Goal: Transaction & Acquisition: Purchase product/service

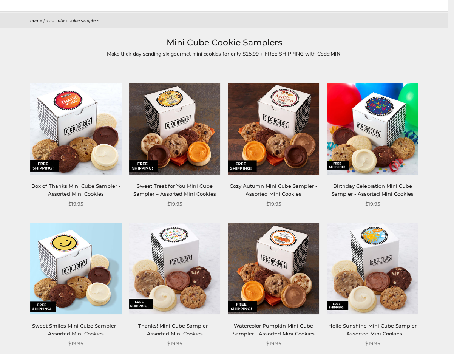
click at [448, 33] on html "Skip to content ****** Bestsellers Fall NEW! Cozy Autumn Fall Celebration Water…" at bounding box center [224, 177] width 449 height 355
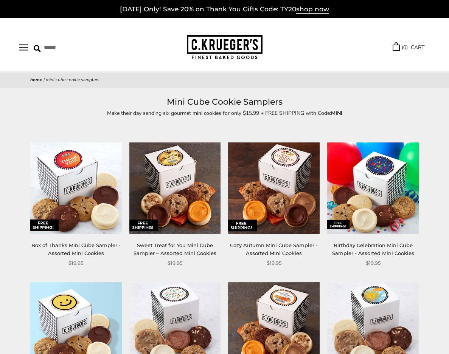
click at [25, 48] on button "Open navigation" at bounding box center [23, 47] width 9 height 6
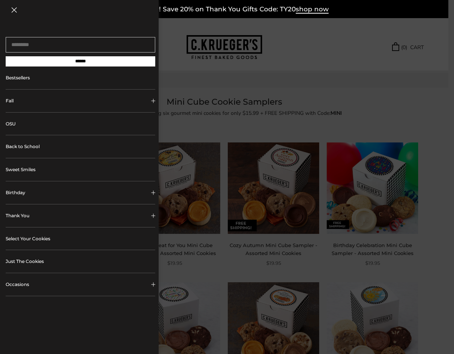
click at [20, 218] on button "Thank You" at bounding box center [81, 216] width 150 height 23
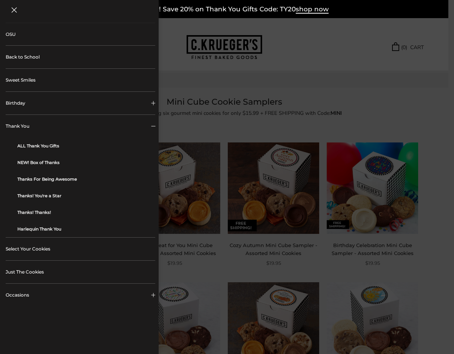
scroll to position [96, 0]
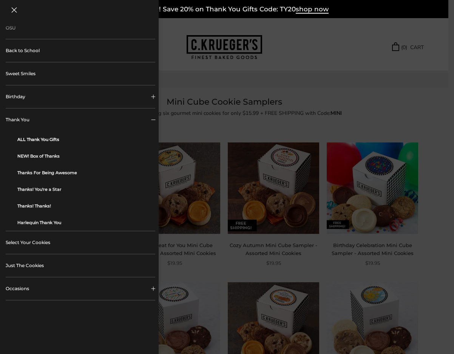
click at [43, 139] on link "ALL Thank You Gifts" at bounding box center [83, 139] width 132 height 17
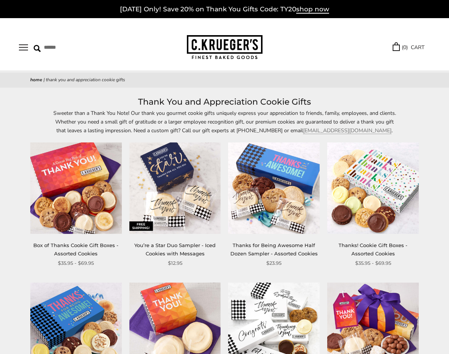
click at [23, 48] on button "Open navigation" at bounding box center [23, 47] width 9 height 6
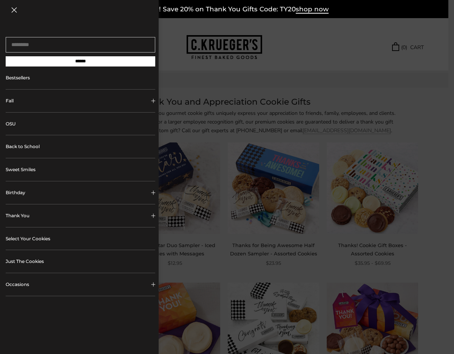
click at [34, 265] on link "Just The Cookies" at bounding box center [81, 261] width 150 height 23
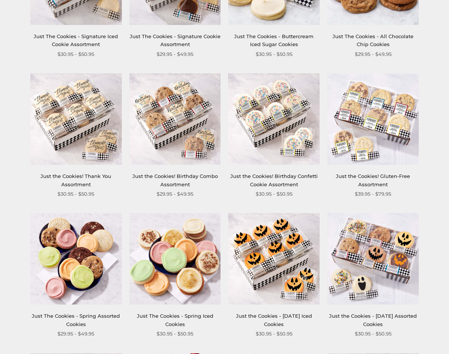
scroll to position [299, 0]
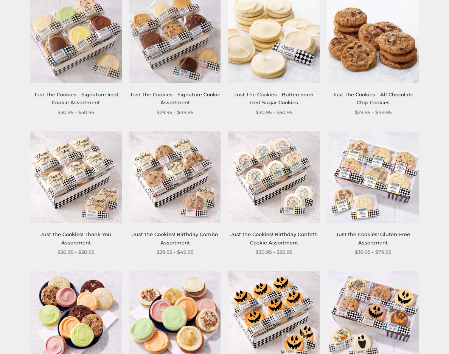
click at [441, 121] on html "Skip to content ****** Bestsellers Fall NEW! Cozy Autumn Fall Celebration Water…" at bounding box center [224, 308] width 449 height 1215
click at [70, 174] on img at bounding box center [75, 177] width 91 height 91
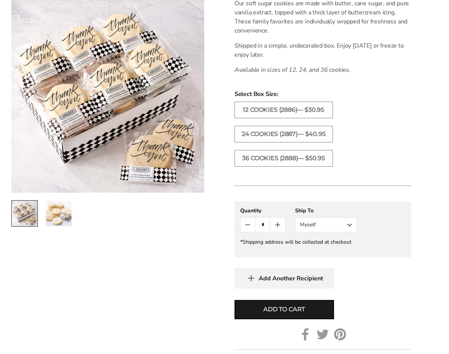
scroll to position [259, 0]
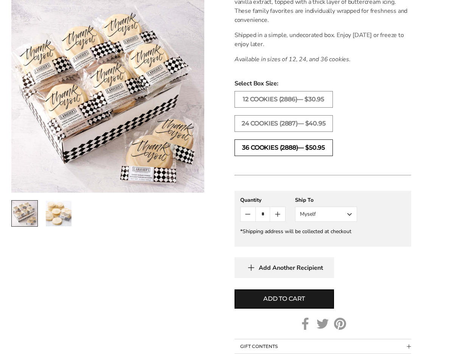
click at [291, 148] on label "36 COOKIES (2888)— $50.95" at bounding box center [283, 147] width 98 height 17
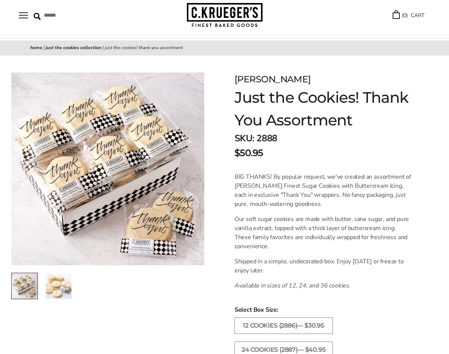
scroll to position [30, 0]
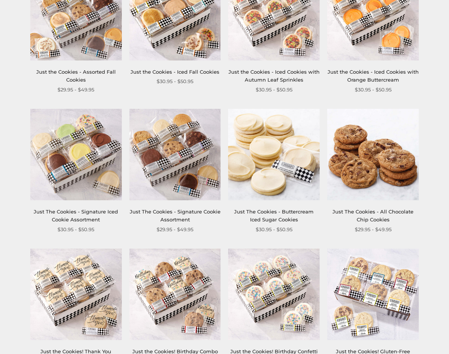
scroll to position [255, 0]
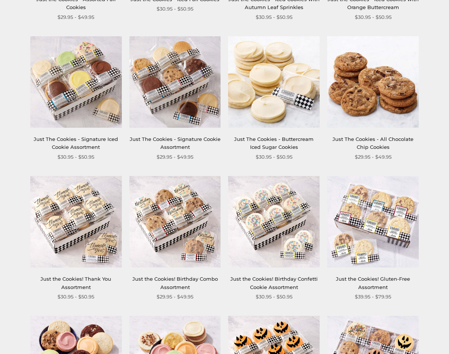
drag, startPoint x: 71, startPoint y: 232, endPoint x: 77, endPoint y: 232, distance: 5.3
click at [71, 232] on img at bounding box center [75, 221] width 91 height 91
click at [376, 108] on img at bounding box center [372, 81] width 91 height 91
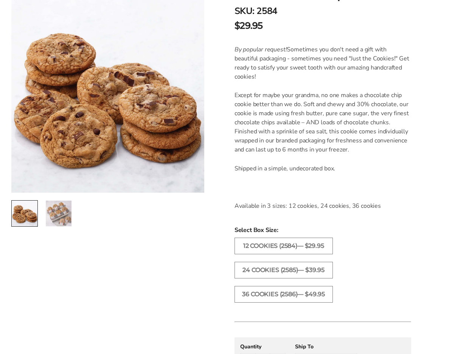
scroll to position [163, 0]
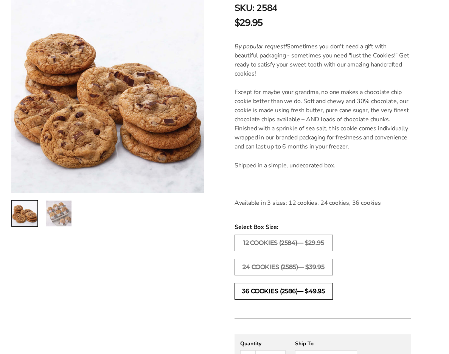
click at [294, 289] on label "36 COOKIES (2586)— $49.95" at bounding box center [283, 291] width 98 height 17
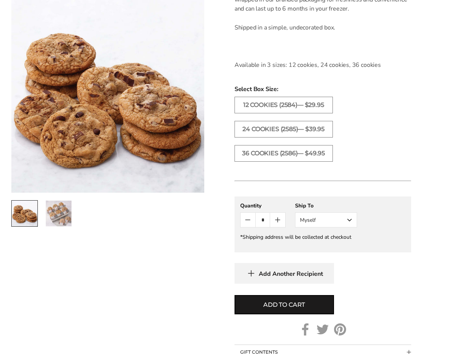
scroll to position [318, 0]
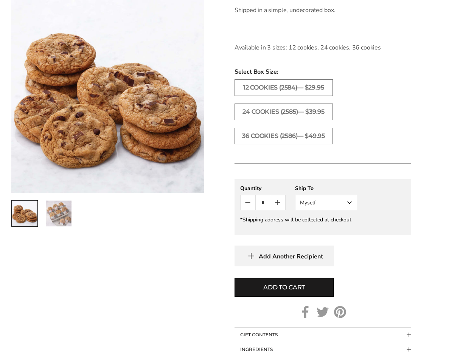
click at [275, 204] on icon "Count plus" at bounding box center [277, 202] width 9 height 9
click at [276, 204] on icon "Count plus" at bounding box center [277, 202] width 9 height 9
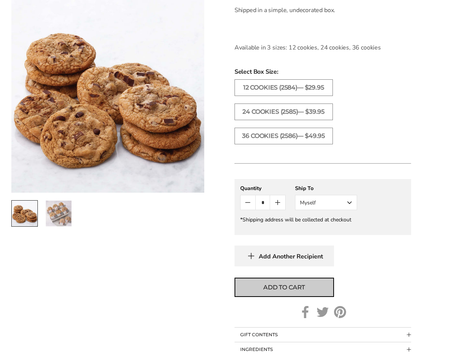
click at [285, 288] on span "Add to cart" at bounding box center [284, 287] width 42 height 9
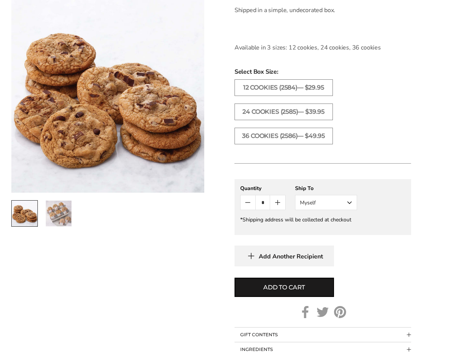
type input "*"
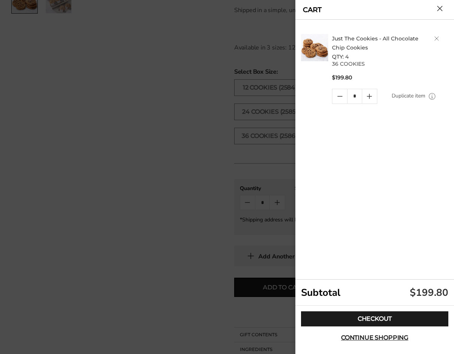
click at [439, 8] on button "Close cart" at bounding box center [440, 9] width 6 height 6
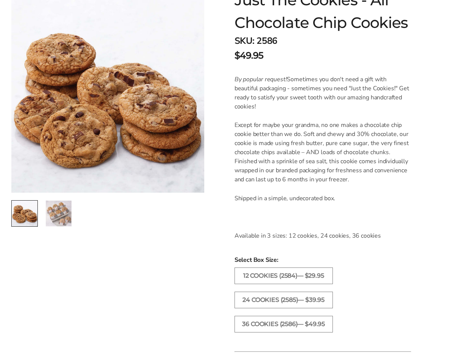
scroll to position [127, 0]
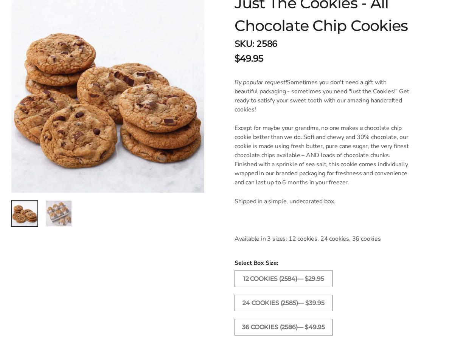
click at [55, 216] on img "2 / 2" at bounding box center [59, 214] width 26 height 26
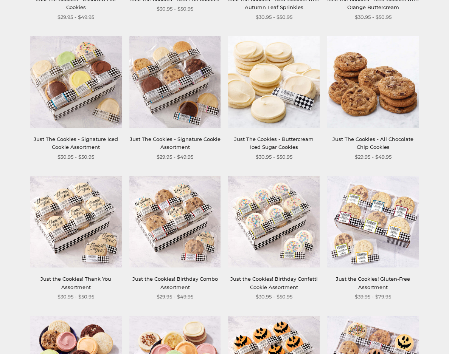
click at [260, 96] on img at bounding box center [273, 81] width 91 height 91
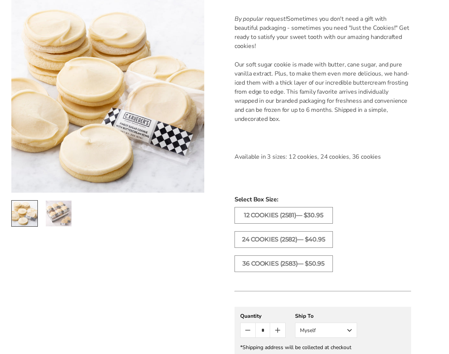
scroll to position [226, 0]
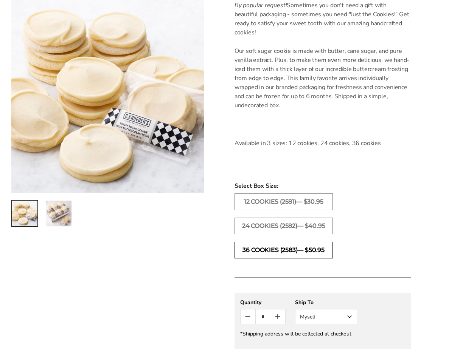
click at [293, 249] on label "36 COOKIES (2583)— $50.95" at bounding box center [283, 250] width 98 height 17
click at [278, 319] on icon "Count plus" at bounding box center [277, 316] width 9 height 9
click at [246, 316] on icon "Count minus" at bounding box center [247, 316] width 9 height 9
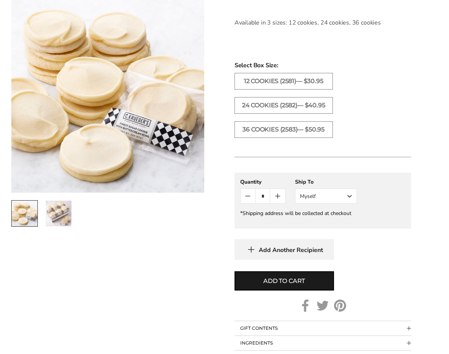
scroll to position [351, 0]
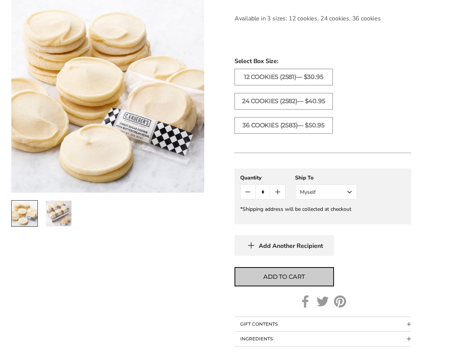
click at [292, 278] on span "Add to cart" at bounding box center [284, 277] width 42 height 9
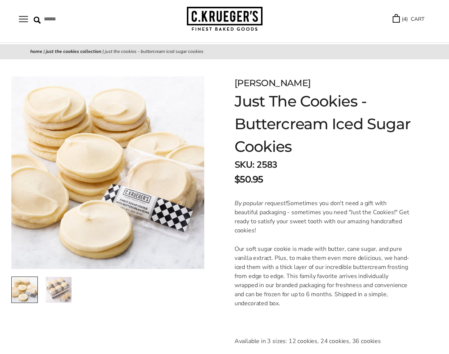
scroll to position [0, 0]
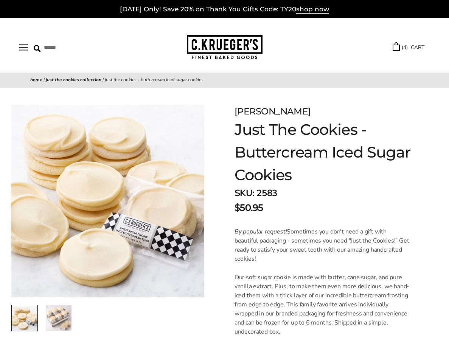
click at [416, 50] on link "( 4 ) CART" at bounding box center [408, 47] width 32 height 9
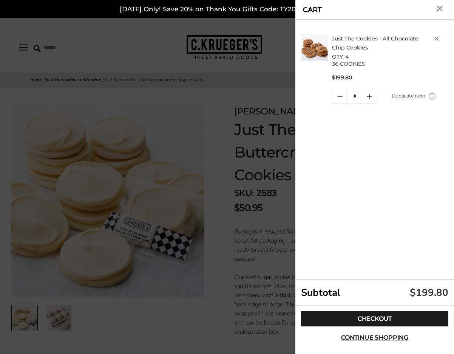
click at [238, 86] on div at bounding box center [227, 177] width 454 height 354
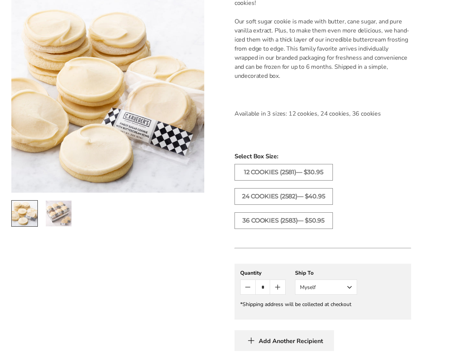
scroll to position [293, 0]
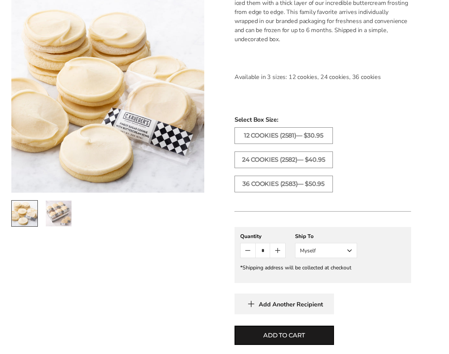
click at [274, 249] on icon "Count plus" at bounding box center [277, 250] width 9 height 9
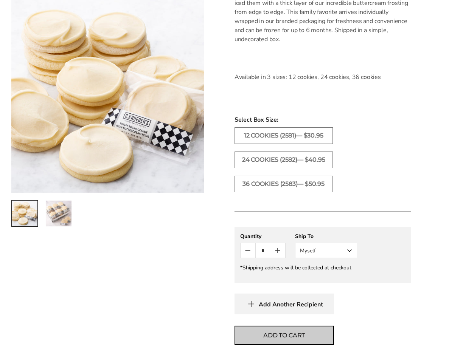
click at [281, 335] on span "Add to cart" at bounding box center [284, 335] width 42 height 9
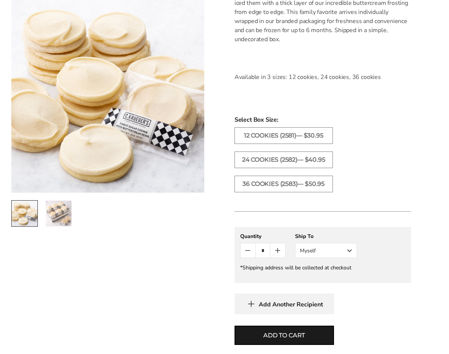
type input "*"
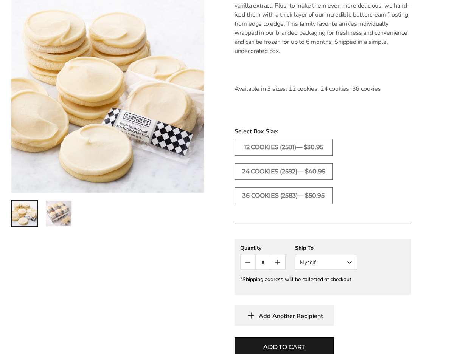
scroll to position [310, 0]
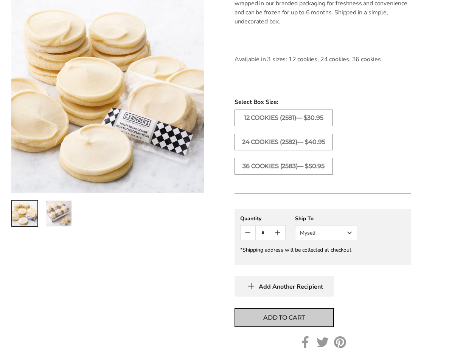
click at [278, 317] on span "Add to cart" at bounding box center [284, 317] width 42 height 9
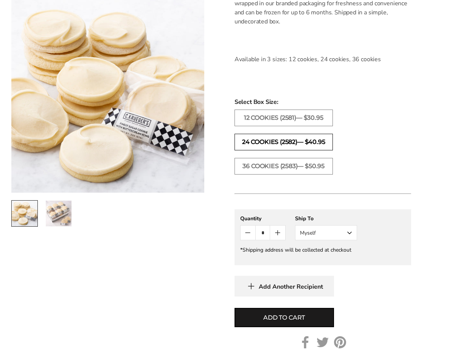
click at [314, 140] on label "24 COOKIES (2582)— $40.95" at bounding box center [283, 142] width 98 height 17
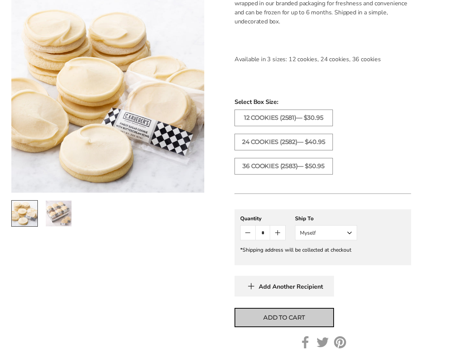
click at [280, 318] on span "Add to cart" at bounding box center [284, 317] width 42 height 9
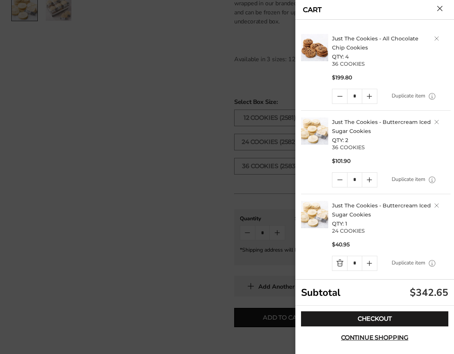
click at [342, 97] on icon "Quantity minus button" at bounding box center [340, 96] width 9 height 9
click at [212, 297] on div at bounding box center [227, 177] width 454 height 354
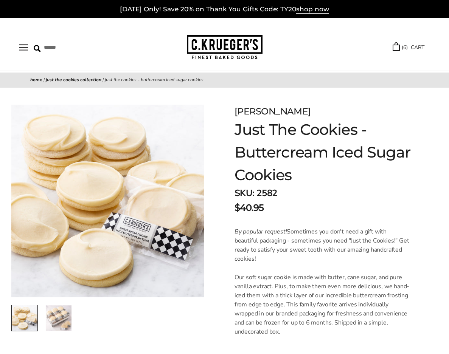
click at [411, 45] on link "( 6 ) CART" at bounding box center [408, 47] width 32 height 9
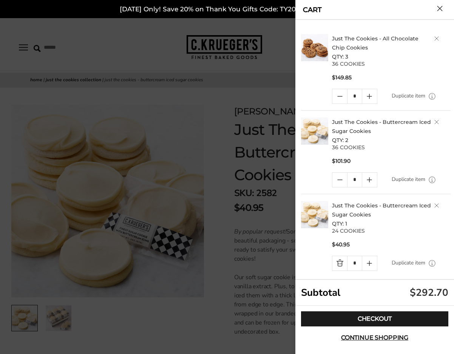
click at [216, 209] on div at bounding box center [227, 177] width 454 height 354
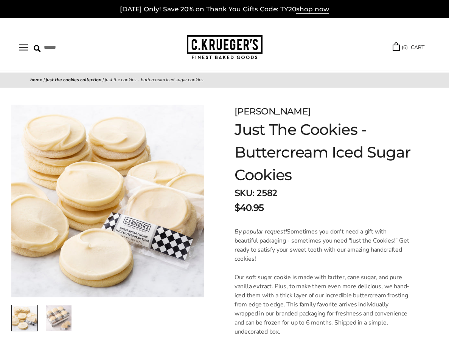
click at [411, 49] on link "( 6 ) CART" at bounding box center [408, 47] width 32 height 9
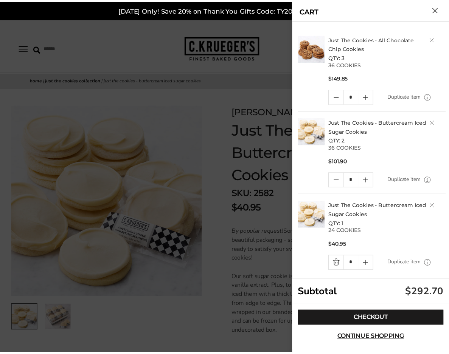
scroll to position [5, 0]
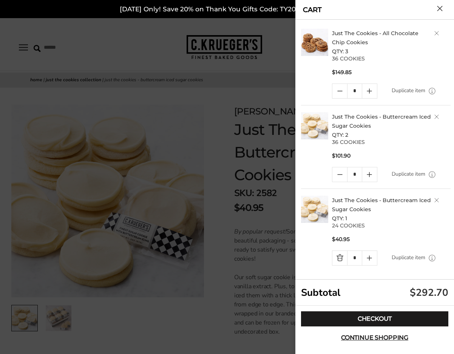
click at [242, 221] on div at bounding box center [227, 177] width 454 height 354
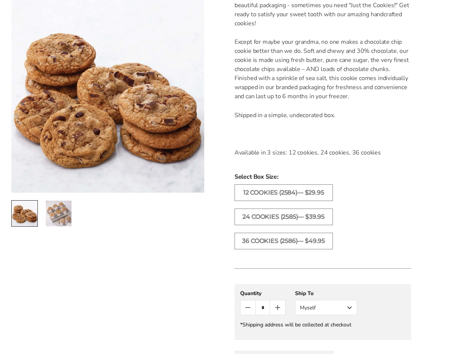
click at [448, 164] on html "Skip to content ****** Bestsellers Fall NEW! Cozy Autumn Fall Celebration Water…" at bounding box center [224, 248] width 449 height 922
click at [316, 218] on label "24 COOKIES (2585)— $39.95" at bounding box center [283, 217] width 98 height 17
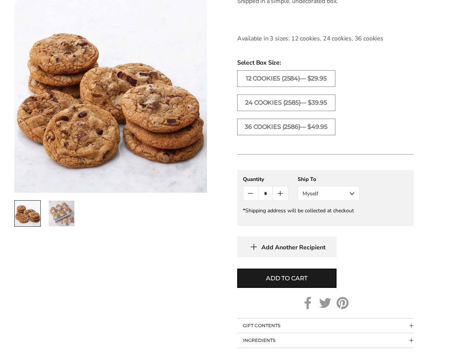
scroll to position [335, 0]
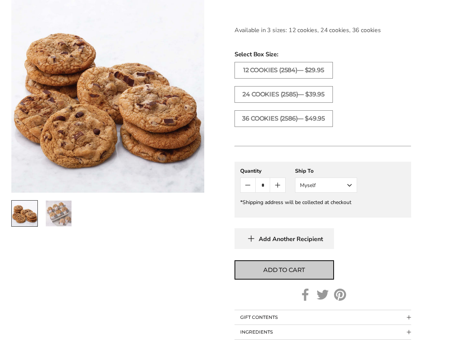
click at [302, 275] on button "Add to cart" at bounding box center [283, 269] width 99 height 19
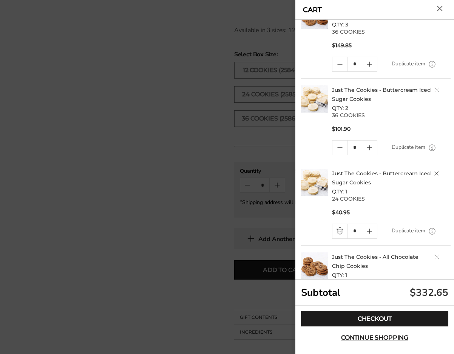
scroll to position [0, 0]
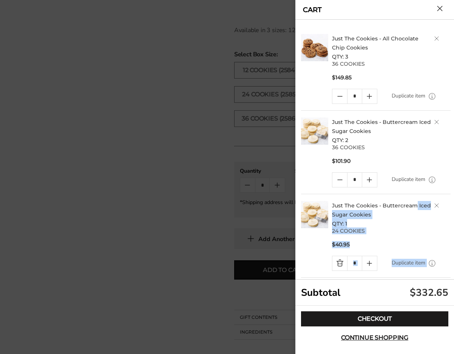
drag, startPoint x: 447, startPoint y: 201, endPoint x: 446, endPoint y: 256, distance: 54.8
click at [446, 256] on div "Just The Cookies - Buttercream Iced Sugar Cookies QTY: 1 24 COOKIES $40.95 * Du…" at bounding box center [389, 236] width 122 height 70
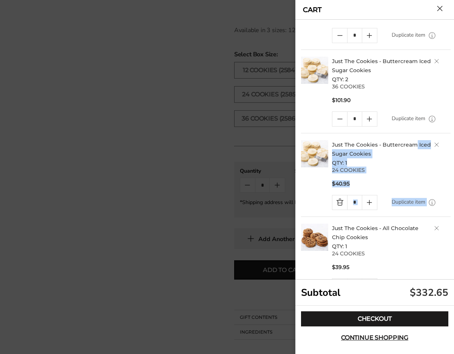
scroll to position [89, 0]
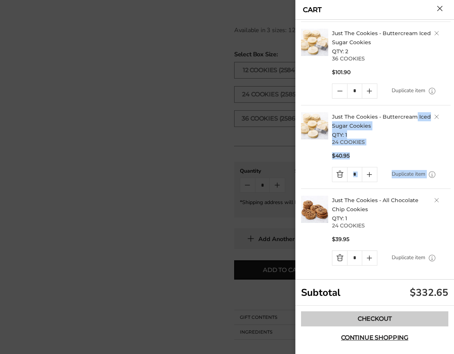
click at [399, 321] on link "Checkout" at bounding box center [374, 318] width 147 height 15
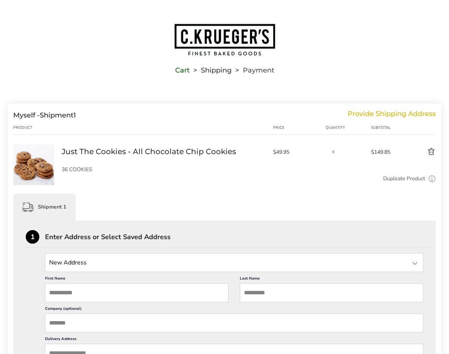
click at [68, 290] on input "First Name" at bounding box center [136, 293] width 183 height 19
type input "******"
type input "**"
type input "******"
type input "**********"
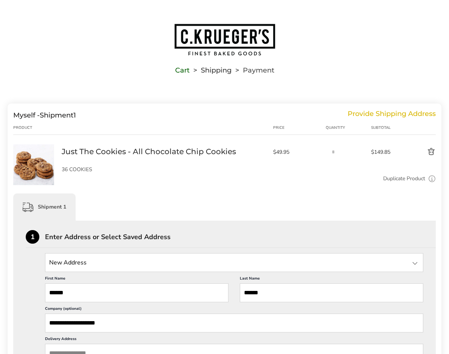
type input "*****"
type input "**********"
type input "**"
type input "**********"
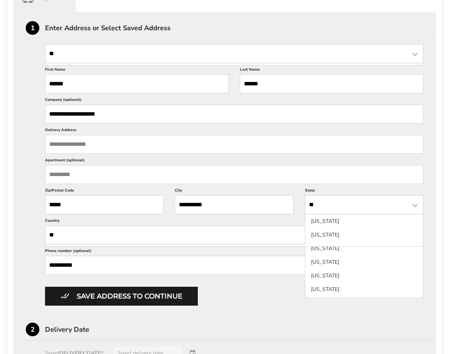
scroll to position [218, 0]
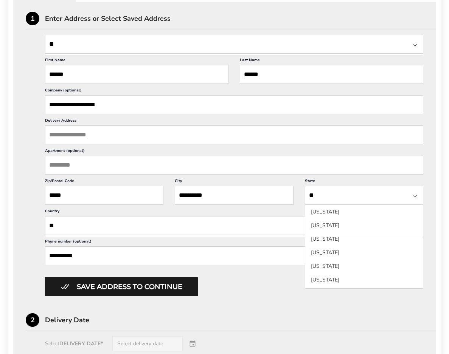
drag, startPoint x: 139, startPoint y: 105, endPoint x: 42, endPoint y: 101, distance: 97.3
click at [42, 101] on div "**********" at bounding box center [224, 166] width 397 height 262
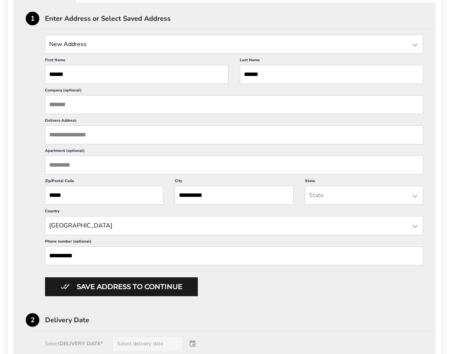
click at [78, 138] on input "Delivery Address" at bounding box center [234, 135] width 378 height 19
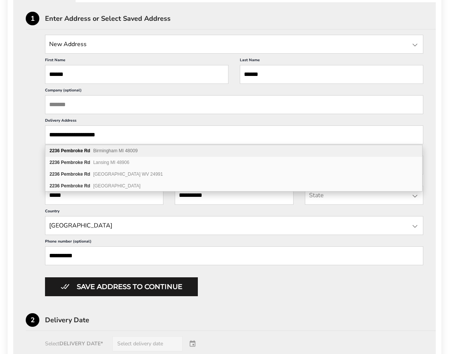
drag, startPoint x: 99, startPoint y: 156, endPoint x: 101, endPoint y: 151, distance: 5.9
click at [100, 153] on div "2236 Pembroke Rd Birmingham MI 48009" at bounding box center [233, 151] width 377 height 12
type input "**********"
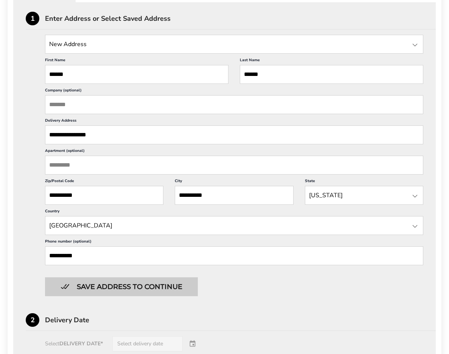
click at [135, 293] on button "Save address to continue" at bounding box center [121, 286] width 153 height 19
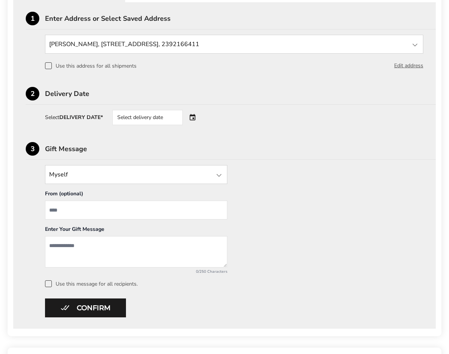
click at [147, 115] on div "Select delivery date" at bounding box center [147, 117] width 70 height 15
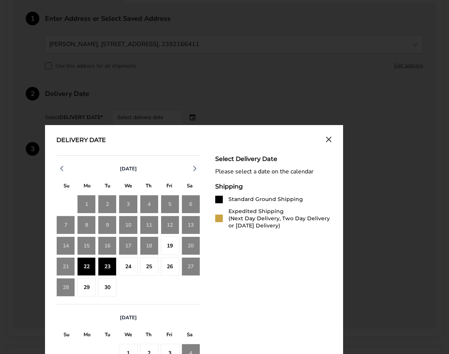
click at [110, 267] on div "23" at bounding box center [107, 266] width 19 height 19
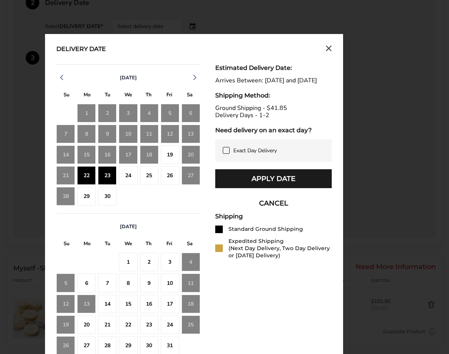
scroll to position [312, 0]
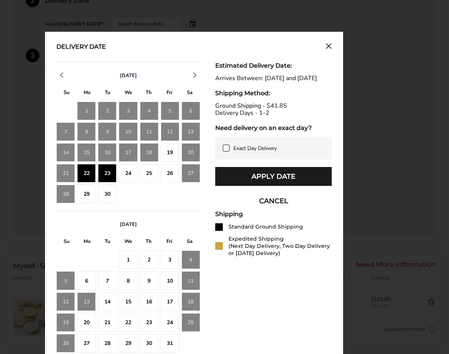
click at [128, 175] on div "24" at bounding box center [128, 173] width 19 height 19
click at [104, 177] on div "23" at bounding box center [107, 173] width 19 height 19
click at [225, 149] on icon at bounding box center [225, 148] width 3 height 3
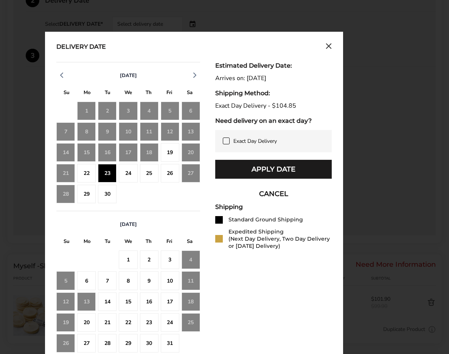
click at [226, 141] on icon at bounding box center [225, 140] width 3 height 3
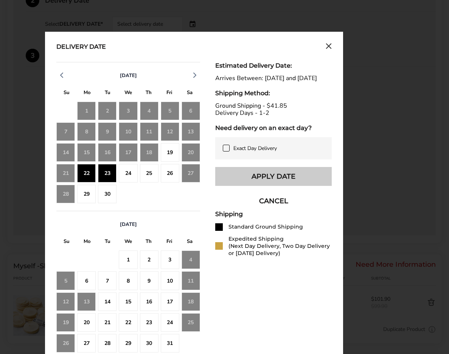
click at [288, 182] on button "Apply Date" at bounding box center [273, 176] width 116 height 19
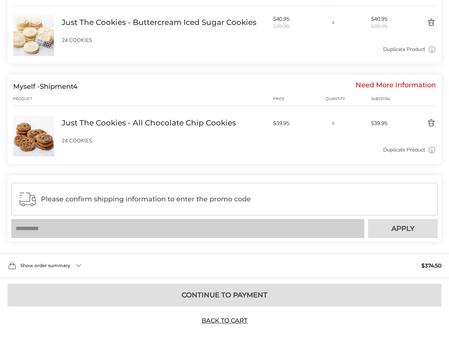
scroll to position [694, 0]
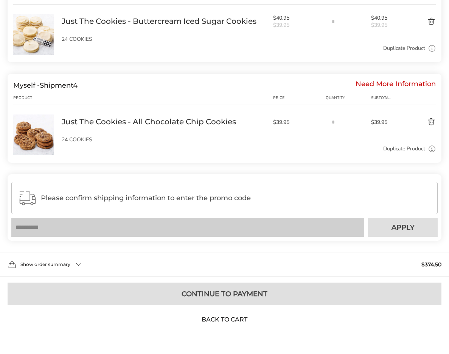
click at [383, 82] on div "Need More Information" at bounding box center [395, 85] width 80 height 8
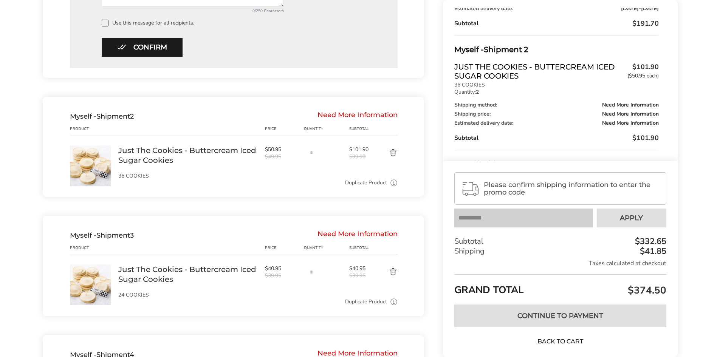
scroll to position [83, 0]
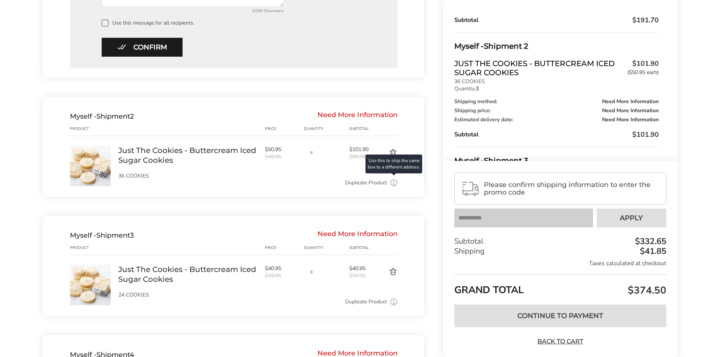
click at [394, 183] on icon at bounding box center [394, 183] width 8 height 8
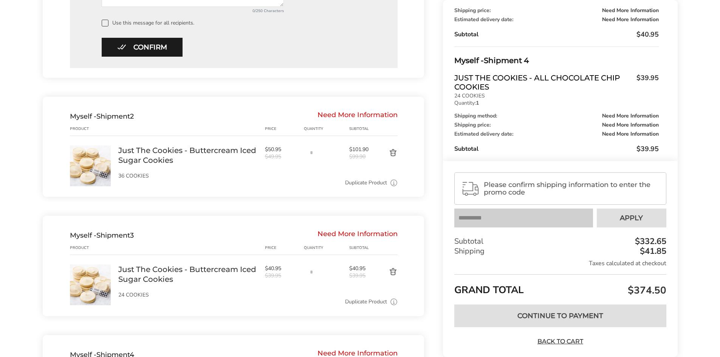
scroll to position [478, 0]
click at [245, 181] on div "Duplicate Product Use this to ship the same box to a different address." at bounding box center [258, 182] width 280 height 8
click at [363, 113] on div "Need More Information" at bounding box center [358, 115] width 80 height 8
click at [151, 169] on div "Just The Cookies - Buttercream Iced Sugar Cookies Sold out 36 COOKIES" at bounding box center [191, 160] width 147 height 33
click at [134, 115] on span "2" at bounding box center [132, 115] width 4 height 8
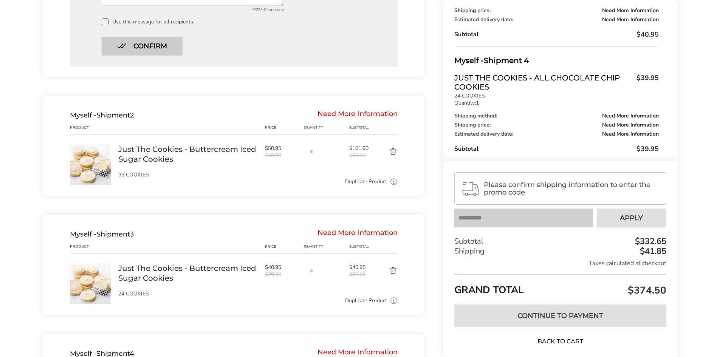
click at [161, 48] on button "Confirm" at bounding box center [142, 46] width 81 height 19
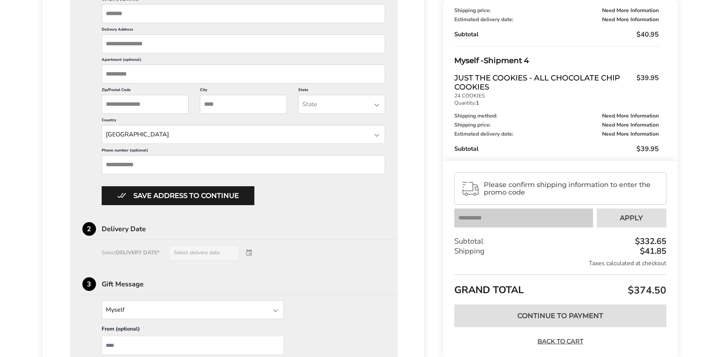
scroll to position [608, 0]
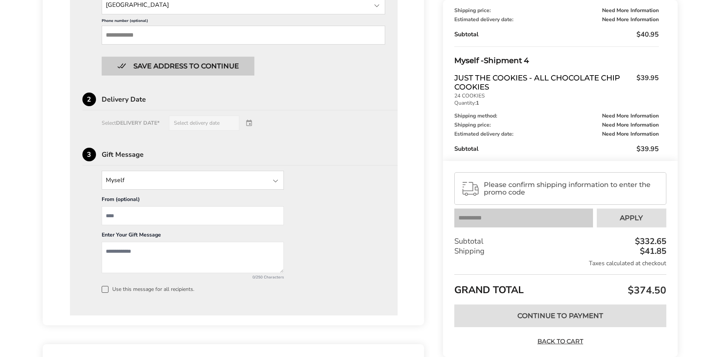
click at [197, 68] on button "Save address to continue" at bounding box center [178, 66] width 153 height 19
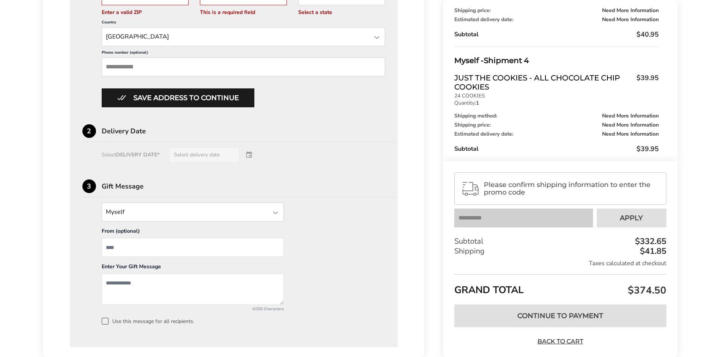
scroll to position [624, 0]
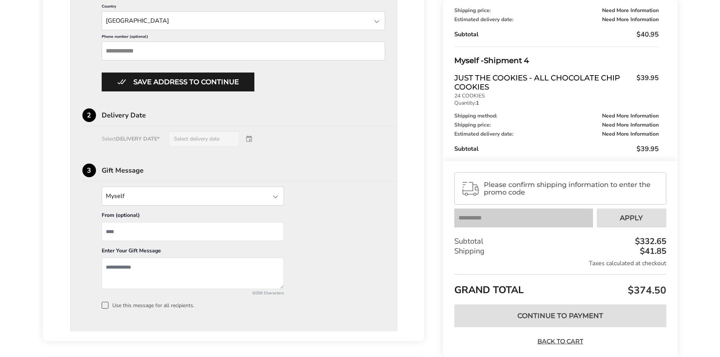
click at [210, 143] on div "Select DELIVERY DATE* Select delivery date" at bounding box center [233, 139] width 303 height 15
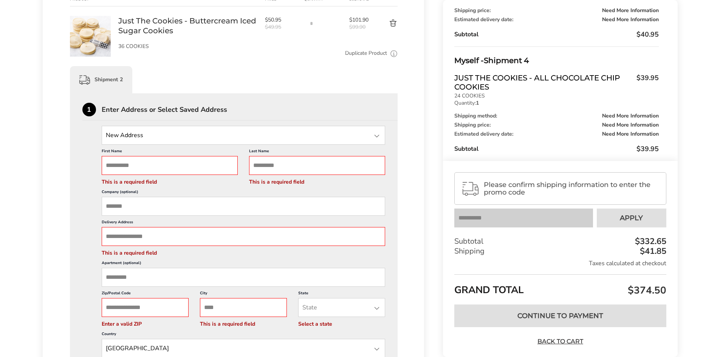
scroll to position [297, 0]
click at [168, 163] on input "First Name" at bounding box center [170, 164] width 136 height 19
type input "******"
type input "**********"
type input "******"
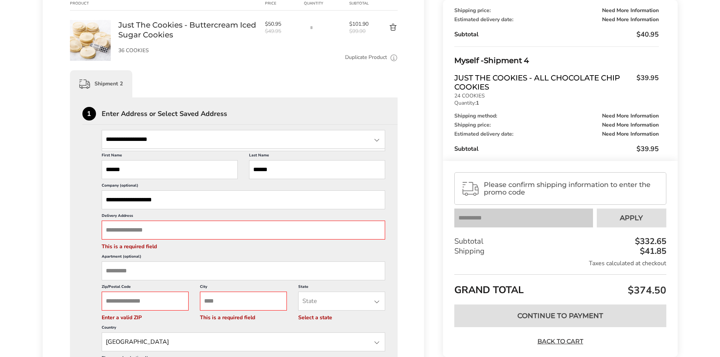
scroll to position [1, 0]
drag, startPoint x: 179, startPoint y: 202, endPoint x: 127, endPoint y: 208, distance: 51.7
click at [127, 208] on input "**********" at bounding box center [244, 200] width 284 height 19
type input "*"
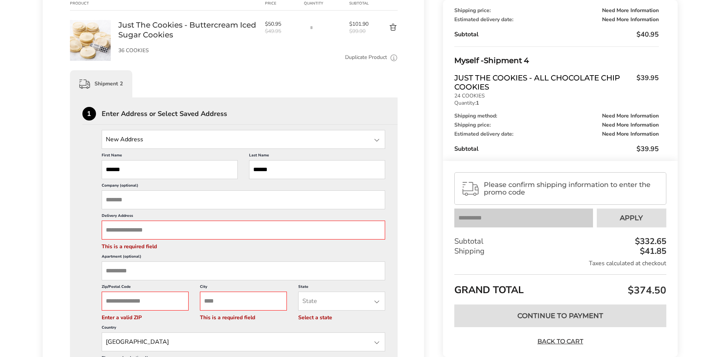
click at [109, 230] on input "Delivery Address" at bounding box center [244, 230] width 284 height 19
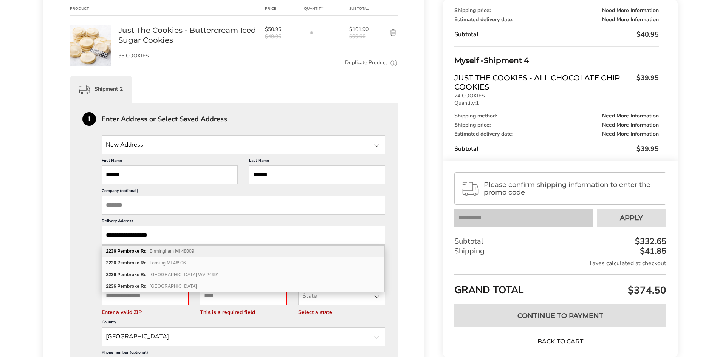
click at [146, 254] on div "2236 Pembroke Rd Birmingham MI 48009" at bounding box center [243, 252] width 282 height 12
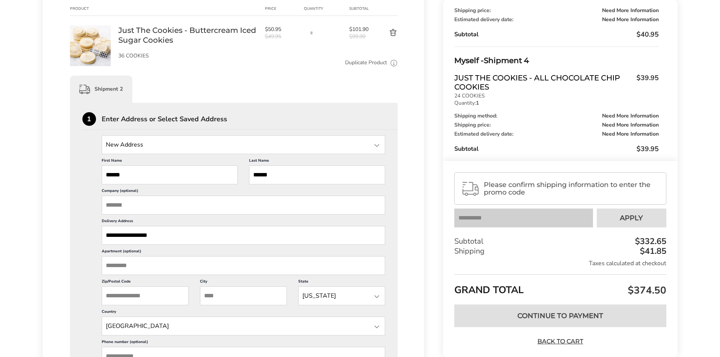
type input "**********"
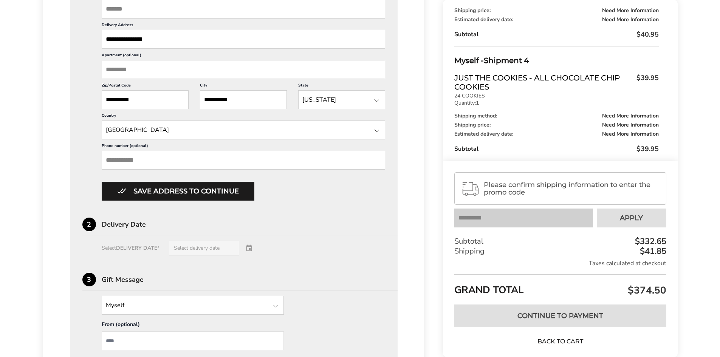
scroll to position [519, 0]
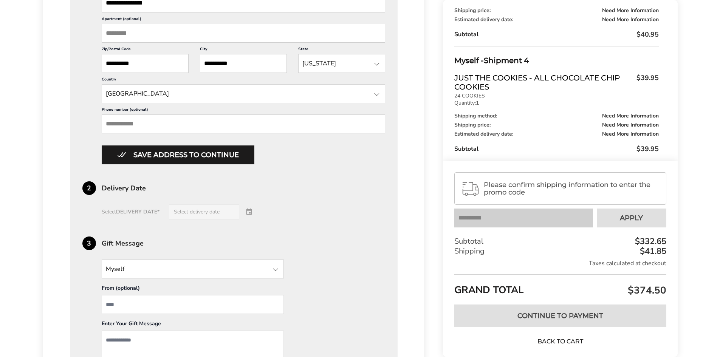
drag, startPoint x: 180, startPoint y: 155, endPoint x: 207, endPoint y: 154, distance: 26.8
click at [183, 155] on button "Save address to continue" at bounding box center [178, 155] width 153 height 19
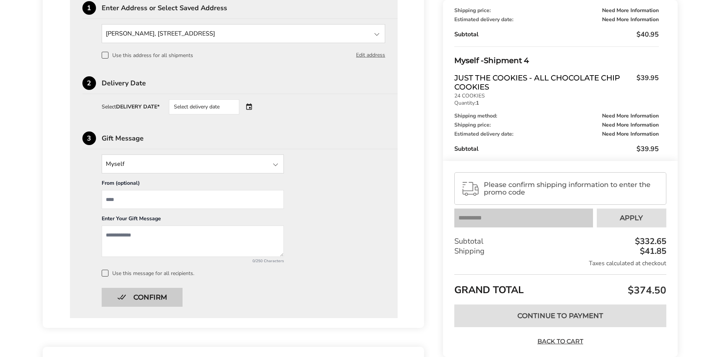
click at [137, 297] on button "Confirm" at bounding box center [142, 297] width 81 height 19
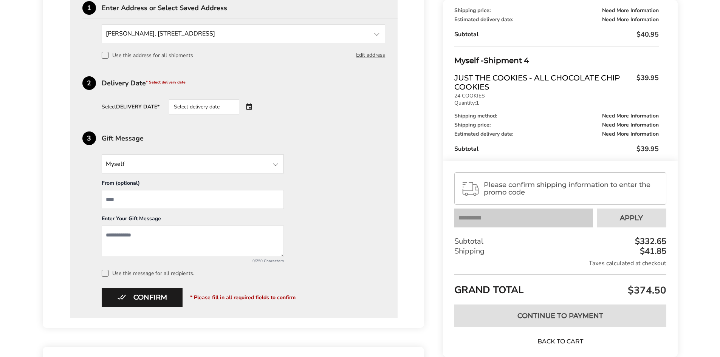
click at [215, 110] on div "Select delivery date" at bounding box center [204, 106] width 70 height 15
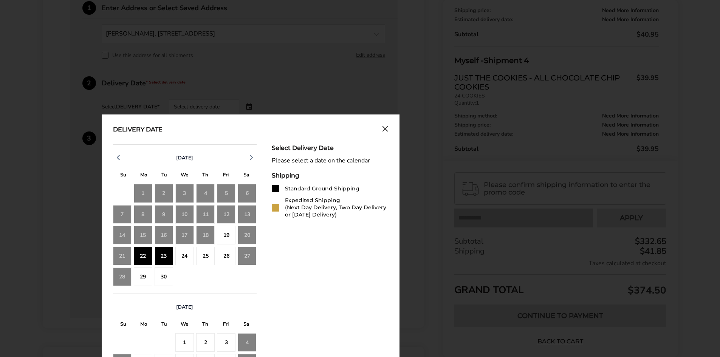
click at [166, 255] on div "23" at bounding box center [164, 256] width 19 height 19
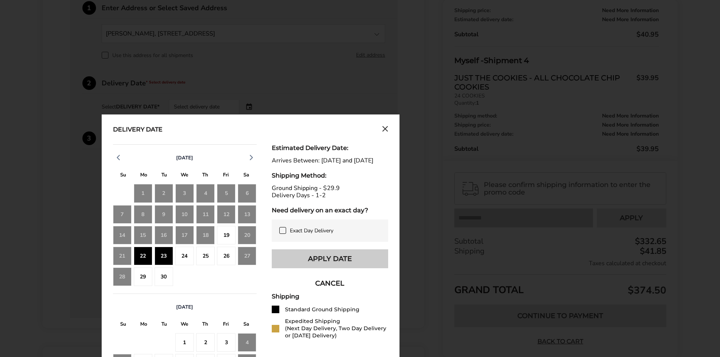
click at [354, 268] on button "Apply Date" at bounding box center [330, 258] width 116 height 19
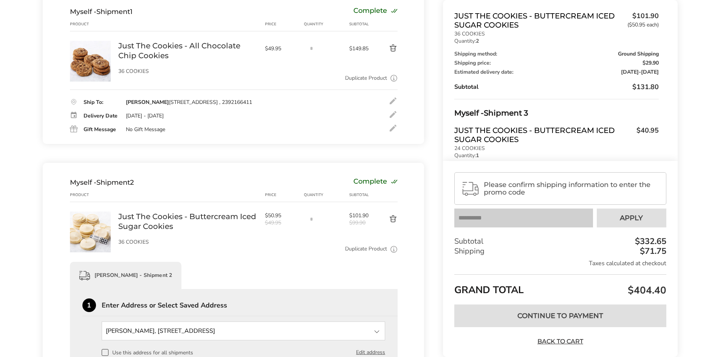
scroll to position [0, 0]
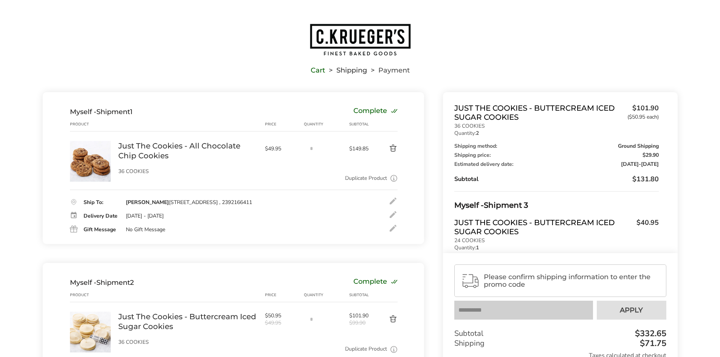
click at [315, 68] on link "Cart" at bounding box center [318, 70] width 14 height 5
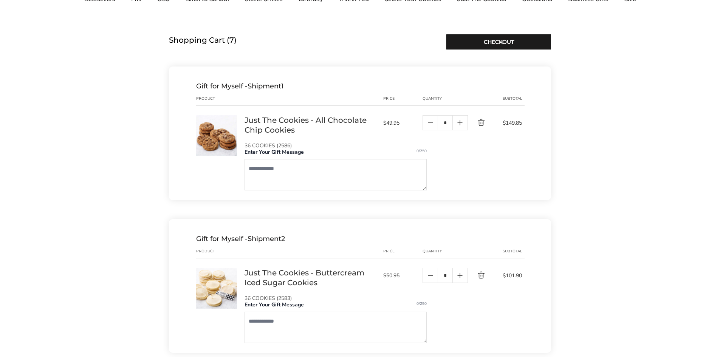
scroll to position [63, 0]
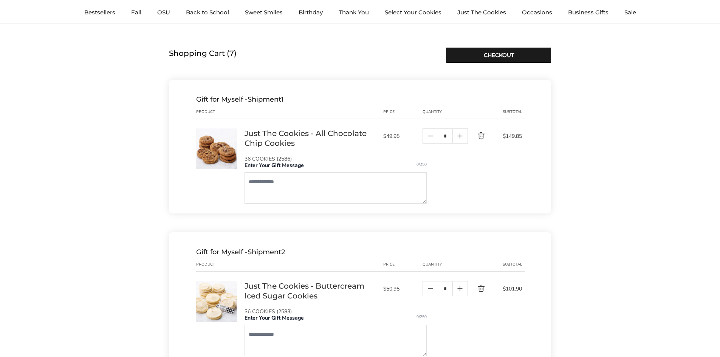
click at [269, 144] on link "Just The Cookies - All Chocolate Chip Cookies" at bounding box center [310, 139] width 131 height 20
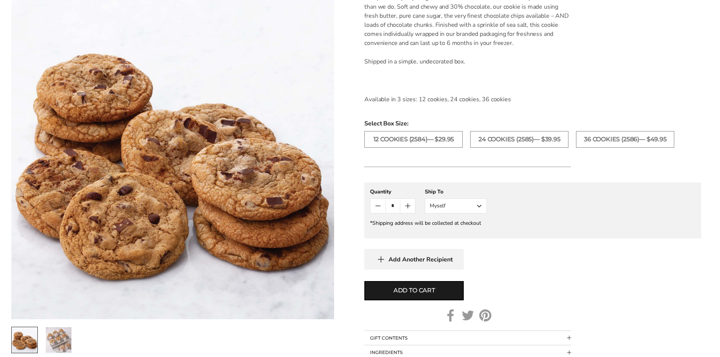
scroll to position [264, 0]
drag, startPoint x: 723, startPoint y: 60, endPoint x: 720, endPoint y: 164, distance: 104.0
click at [720, 164] on html "Skip to content ****** Bestsellers Fall NEW! Cozy Autumn Fall Celebration Water…" at bounding box center [360, 172] width 720 height 872
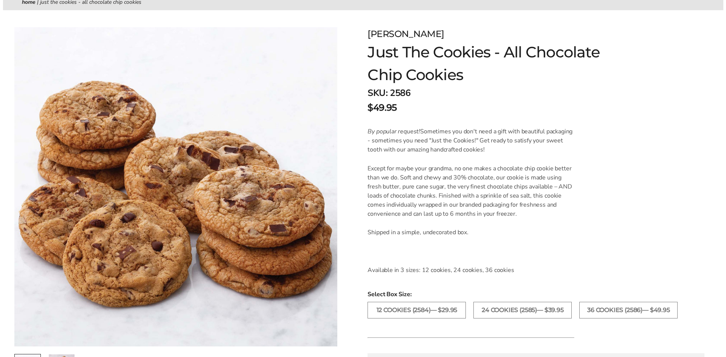
scroll to position [0, 0]
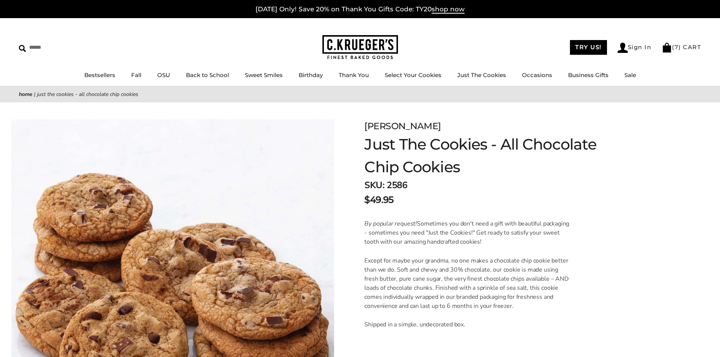
drag, startPoint x: 684, startPoint y: 47, endPoint x: 703, endPoint y: 47, distance: 19.3
click at [684, 47] on link "( 7 ) CART" at bounding box center [681, 46] width 39 height 7
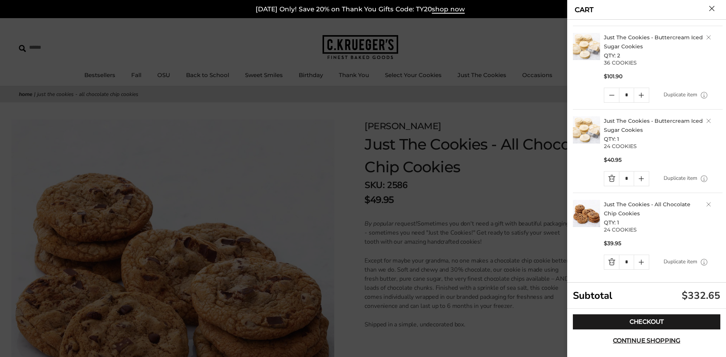
scroll to position [86, 0]
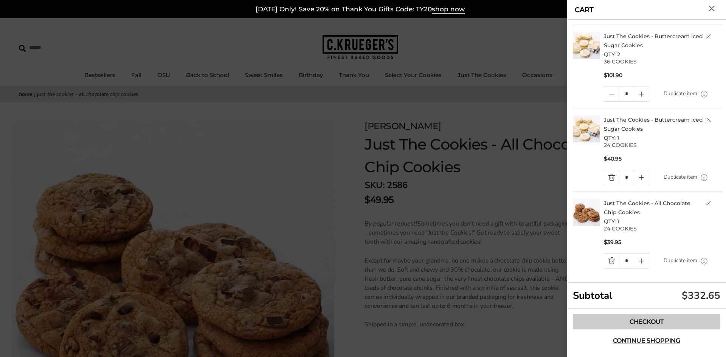
click at [651, 319] on link "Checkout" at bounding box center [646, 322] width 147 height 15
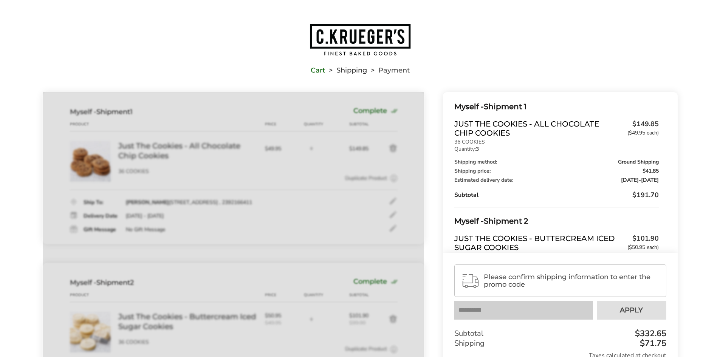
click at [484, 80] on div "Cart Shipping Payment" at bounding box center [360, 46] width 720 height 92
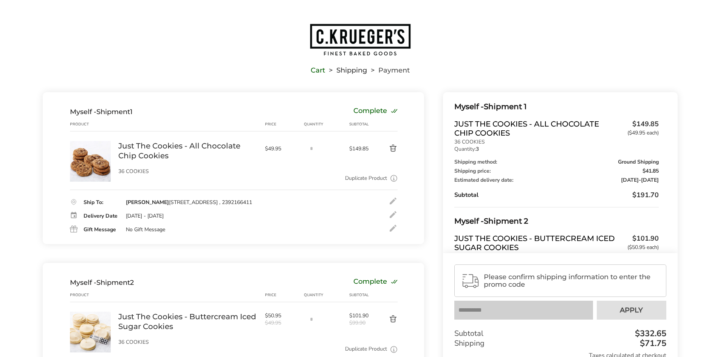
click at [373, 39] on img "Go to home page" at bounding box center [360, 39] width 102 height 33
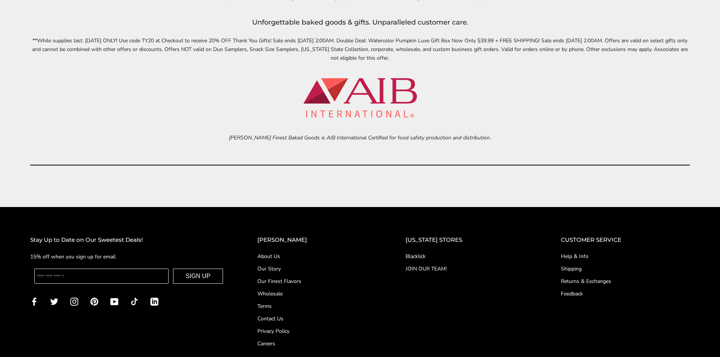
scroll to position [3446, 0]
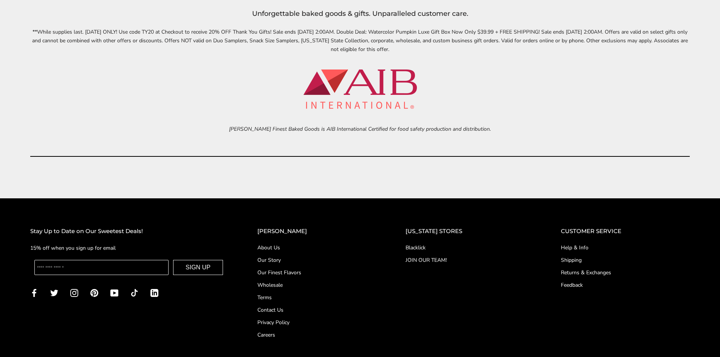
click at [569, 248] on link "Help & Info" at bounding box center [625, 248] width 129 height 8
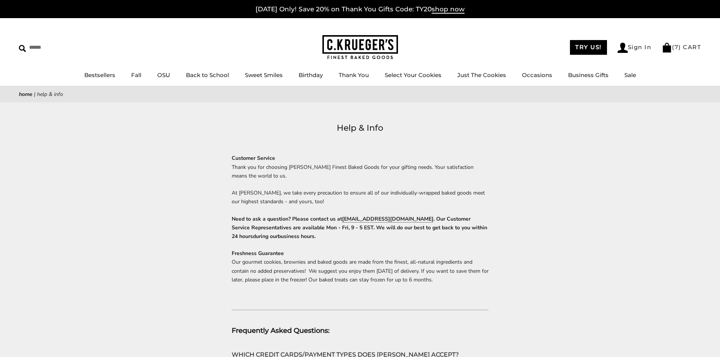
click at [392, 218] on link "[EMAIL_ADDRESS][DOMAIN_NAME]" at bounding box center [387, 218] width 91 height 7
click at [423, 22] on div "****** TRY US! Sign In ( 7 ) CART ( 7 ) CART Bestsellers Fall NEW! Cozy Autumn …" at bounding box center [360, 52] width 720 height 68
drag, startPoint x: 419, startPoint y: 218, endPoint x: 342, endPoint y: 212, distance: 76.9
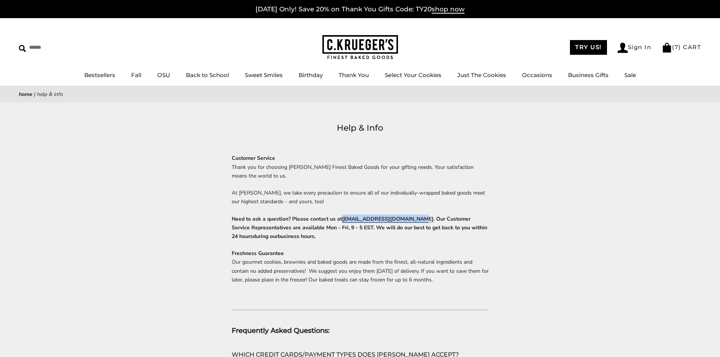
copy link "CustomerCare@CKruegers.com"
drag, startPoint x: 688, startPoint y: 47, endPoint x: 709, endPoint y: 48, distance: 20.4
click at [688, 47] on link "( 7 ) CART" at bounding box center [681, 46] width 39 height 7
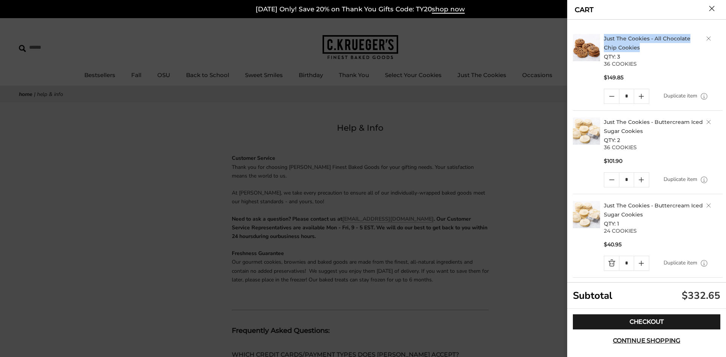
drag, startPoint x: 643, startPoint y: 48, endPoint x: 603, endPoint y: 40, distance: 41.2
click at [603, 40] on div "Just The Cookies - All Chocolate Chip Cookies QTY: 3 36 COOKIES $149.85 * Dupli…" at bounding box center [661, 69] width 122 height 70
click at [633, 65] on p "36 COOKIES" at bounding box center [663, 63] width 119 height 5
drag, startPoint x: 640, startPoint y: 64, endPoint x: 603, endPoint y: 39, distance: 44.3
click at [603, 39] on div "Just The Cookies - All Chocolate Chip Cookies QTY: 3 36 COOKIES $149.85 * Dupli…" at bounding box center [661, 69] width 122 height 70
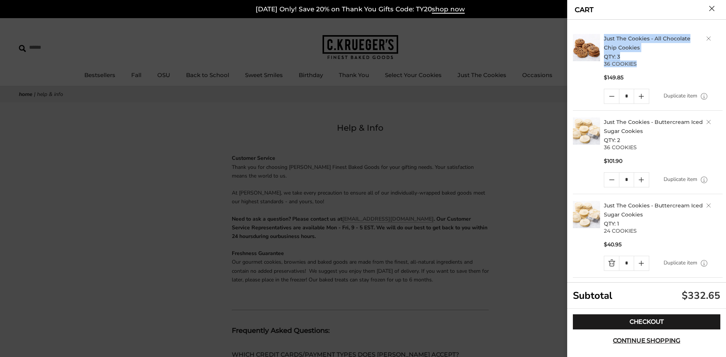
copy div "Just The Cookies - All Chocolate Chip Cookies QTY: 3 36 COOKIES"
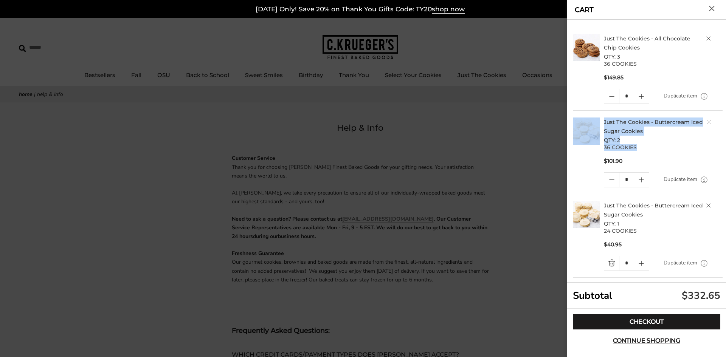
drag, startPoint x: 637, startPoint y: 147, endPoint x: 595, endPoint y: 125, distance: 47.5
click at [595, 125] on div "Just The Cookies - Buttercream Iced Sugar Cookies QTY: 2 36 COOKIES $101.90 * D…" at bounding box center [648, 153] width 150 height 70
copy div "Just The Cookies - Buttercream Iced Sugar Cookies QTY: 2 36 COOKIES"
click at [496, 307] on div at bounding box center [363, 178] width 726 height 357
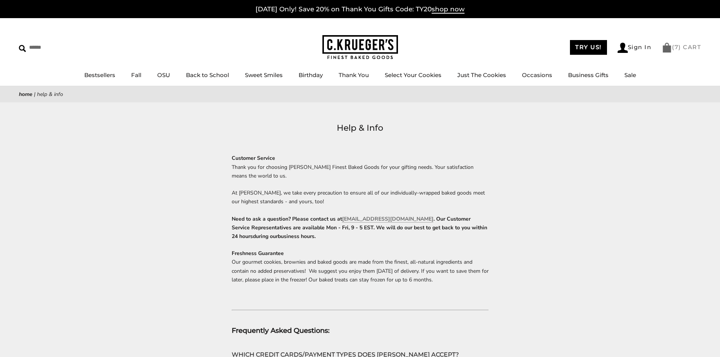
click at [682, 47] on link "( 7 ) CART" at bounding box center [681, 46] width 39 height 7
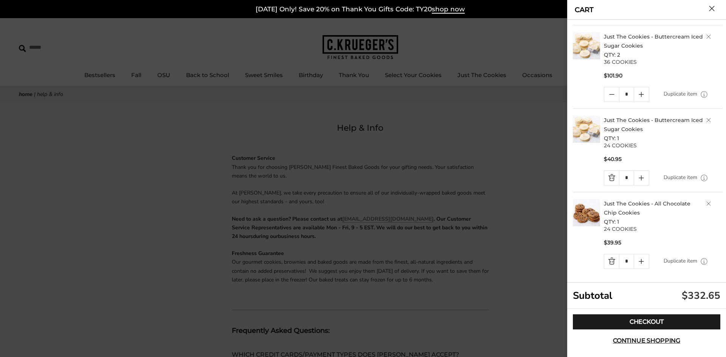
scroll to position [86, 0]
drag, startPoint x: 637, startPoint y: 143, endPoint x: 580, endPoint y: 129, distance: 58.7
click at [580, 129] on div "Just The Cookies - Buttercream Iced Sugar Cookies QTY: 1 24 COOKIES $40.95 * Du…" at bounding box center [648, 150] width 150 height 70
copy div "Just The Cookies - Buttercream Iced Sugar Cookies QTY: 1 24 COOKIES"
drag, startPoint x: 640, startPoint y: 228, endPoint x: 603, endPoint y: 202, distance: 44.5
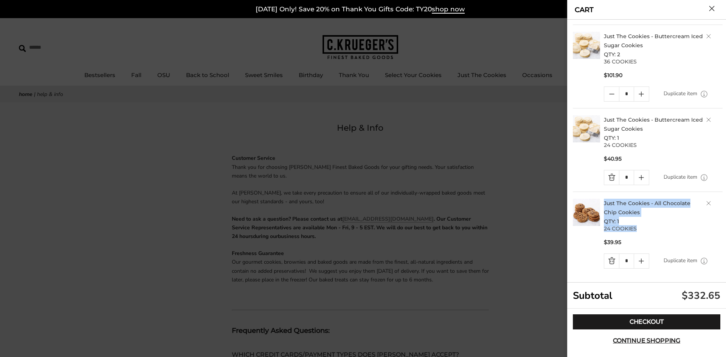
click at [603, 202] on div "Just The Cookies - All Chocolate Chip Cookies QTY: 1 24 COOKIES $39.95 * Duplic…" at bounding box center [661, 234] width 122 height 70
copy div "Just The Cookies - All Chocolate Chip Cookies QTY: 1 24 COOKIES"
drag, startPoint x: 641, startPoint y: 322, endPoint x: 654, endPoint y: 313, distance: 16.3
click at [641, 322] on link "Checkout" at bounding box center [646, 322] width 147 height 15
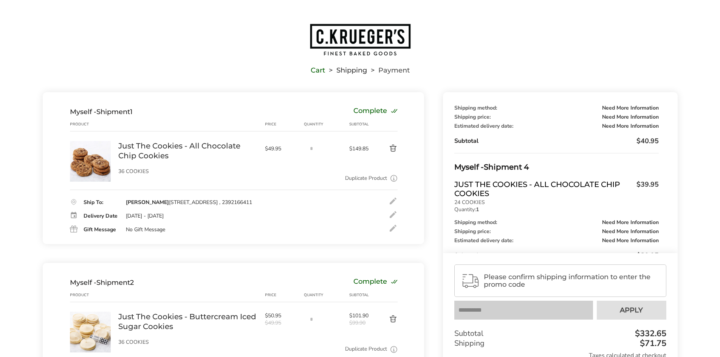
scroll to position [297, 0]
